Goal: Navigation & Orientation: Find specific page/section

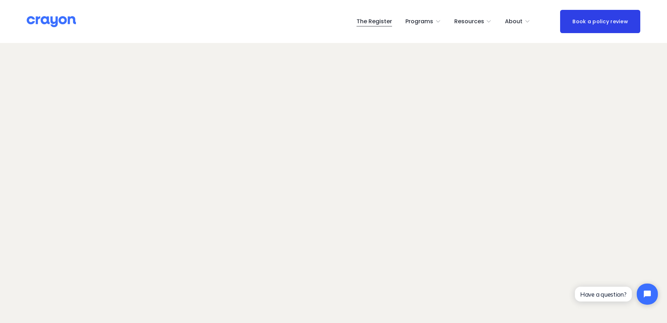
click at [59, 22] on img at bounding box center [51, 21] width 49 height 12
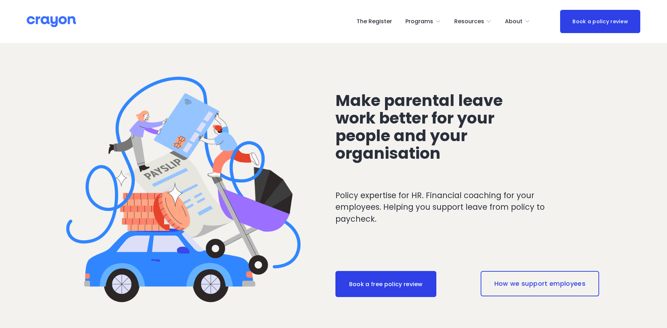
click at [372, 21] on link "The Register" at bounding box center [375, 21] width 36 height 11
